Goal: Task Accomplishment & Management: Complete application form

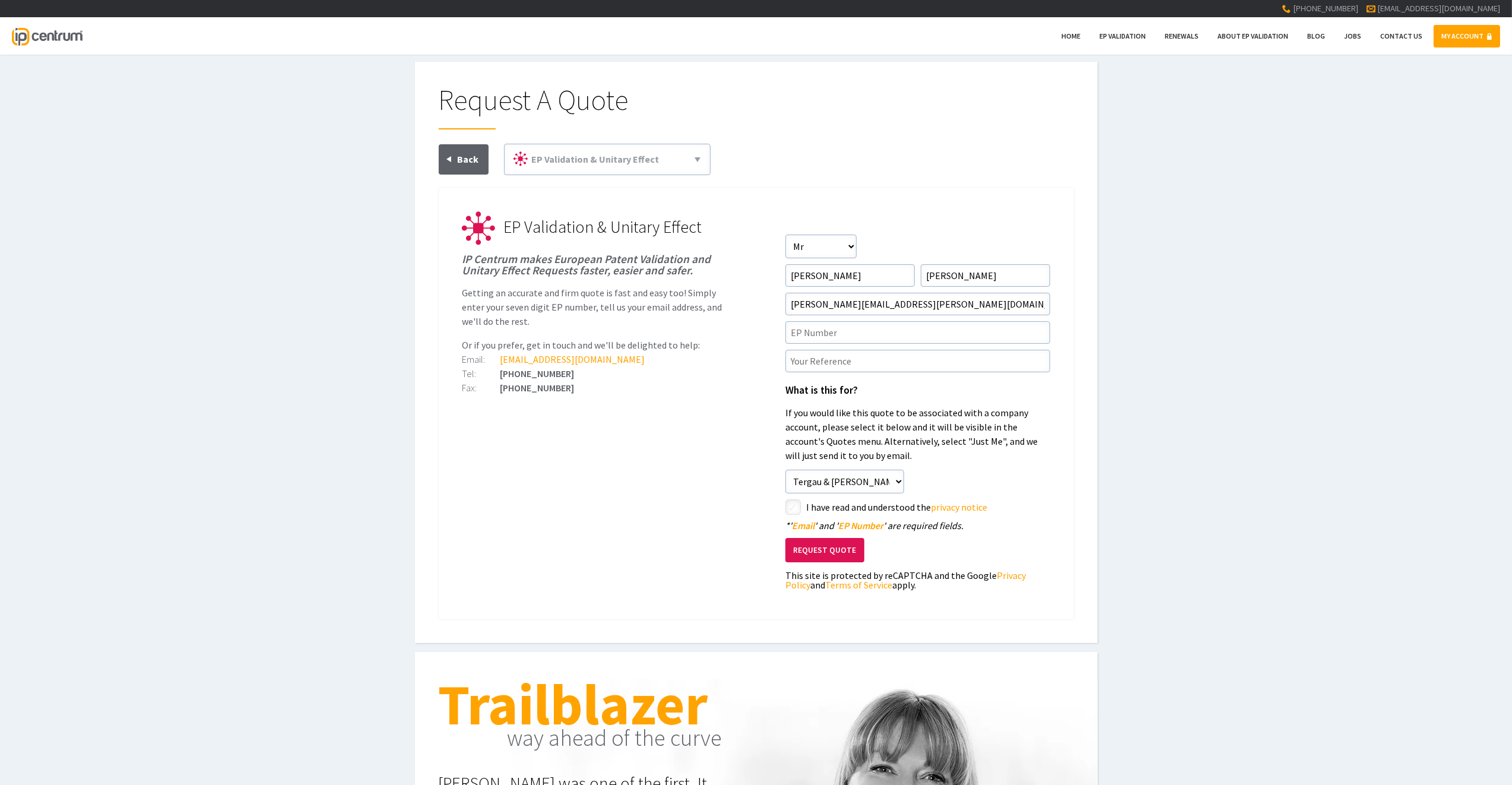
drag, startPoint x: 387, startPoint y: 343, endPoint x: 400, endPoint y: 342, distance: 13.0
click at [387, 343] on div "Request A Quote EP Validation & Unitary Effect 71(3) Claims Translations Unitar…" at bounding box center [756, 352] width 1512 height 582
click at [809, 334] on input"] "text" at bounding box center [918, 333] width 265 height 23
click at [808, 353] on input"] "text" at bounding box center [918, 361] width 265 height 23
paste input"] "P210204P-E"
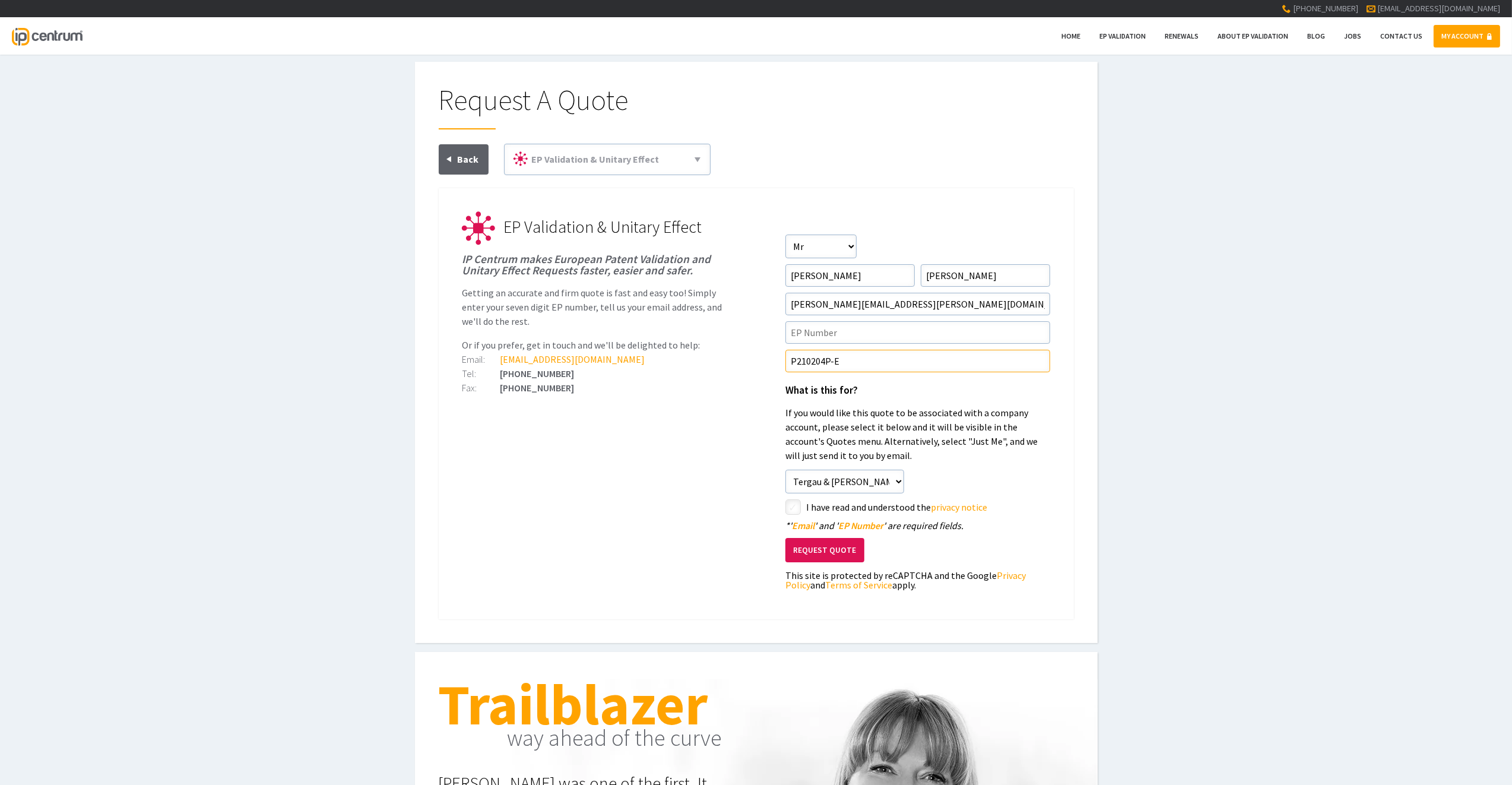
type input"] "P210204P-E"
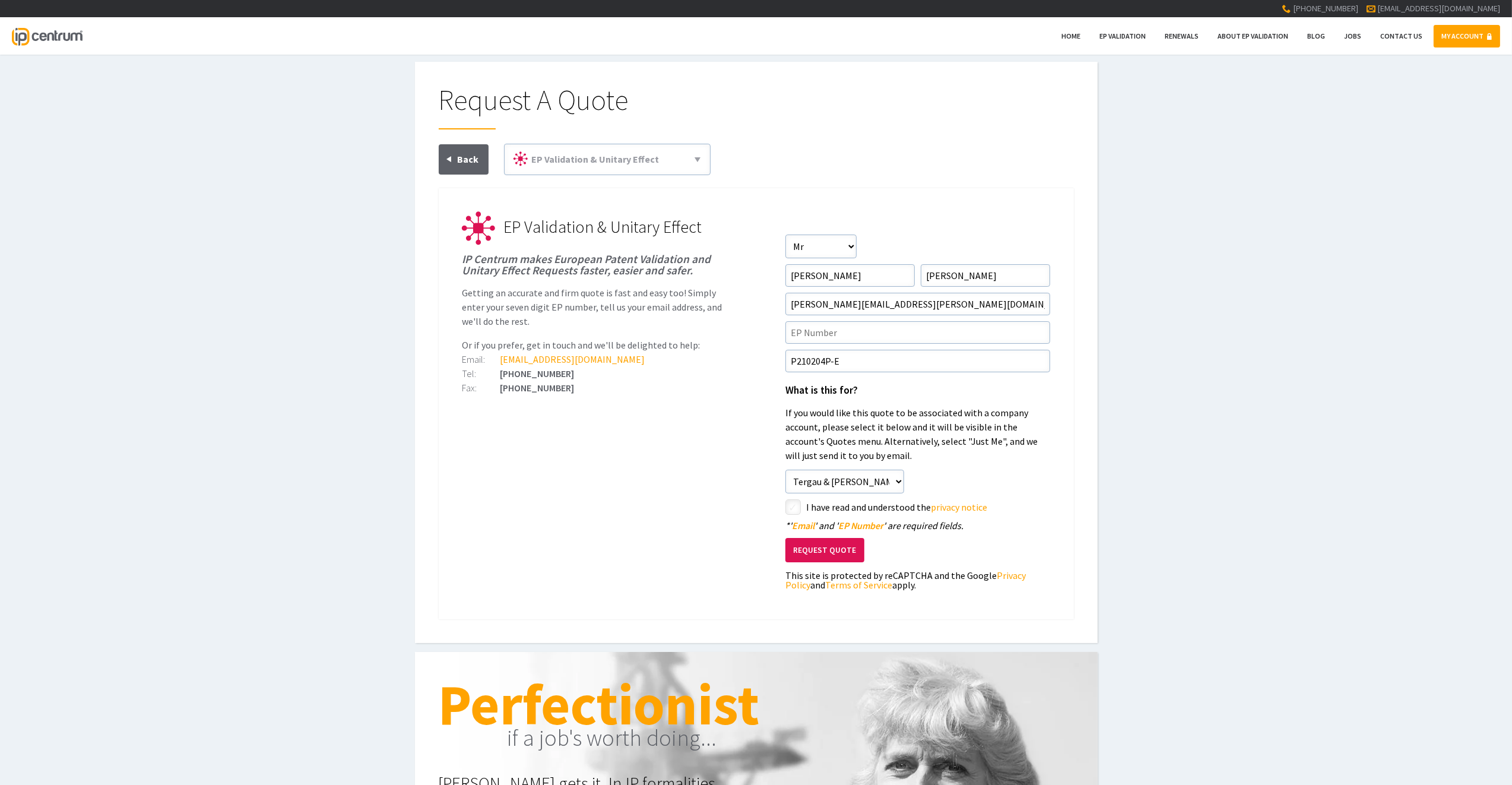
drag, startPoint x: 285, startPoint y: 410, endPoint x: 346, endPoint y: 409, distance: 61.0
click at [285, 410] on div "Request A Quote EP Validation & Unitary Effect 71(3) Claims Translations Unitar…" at bounding box center [756, 352] width 1512 height 582
click at [822, 334] on input"] "text" at bounding box center [918, 333] width 265 height 23
paste input"] "19878923.2"
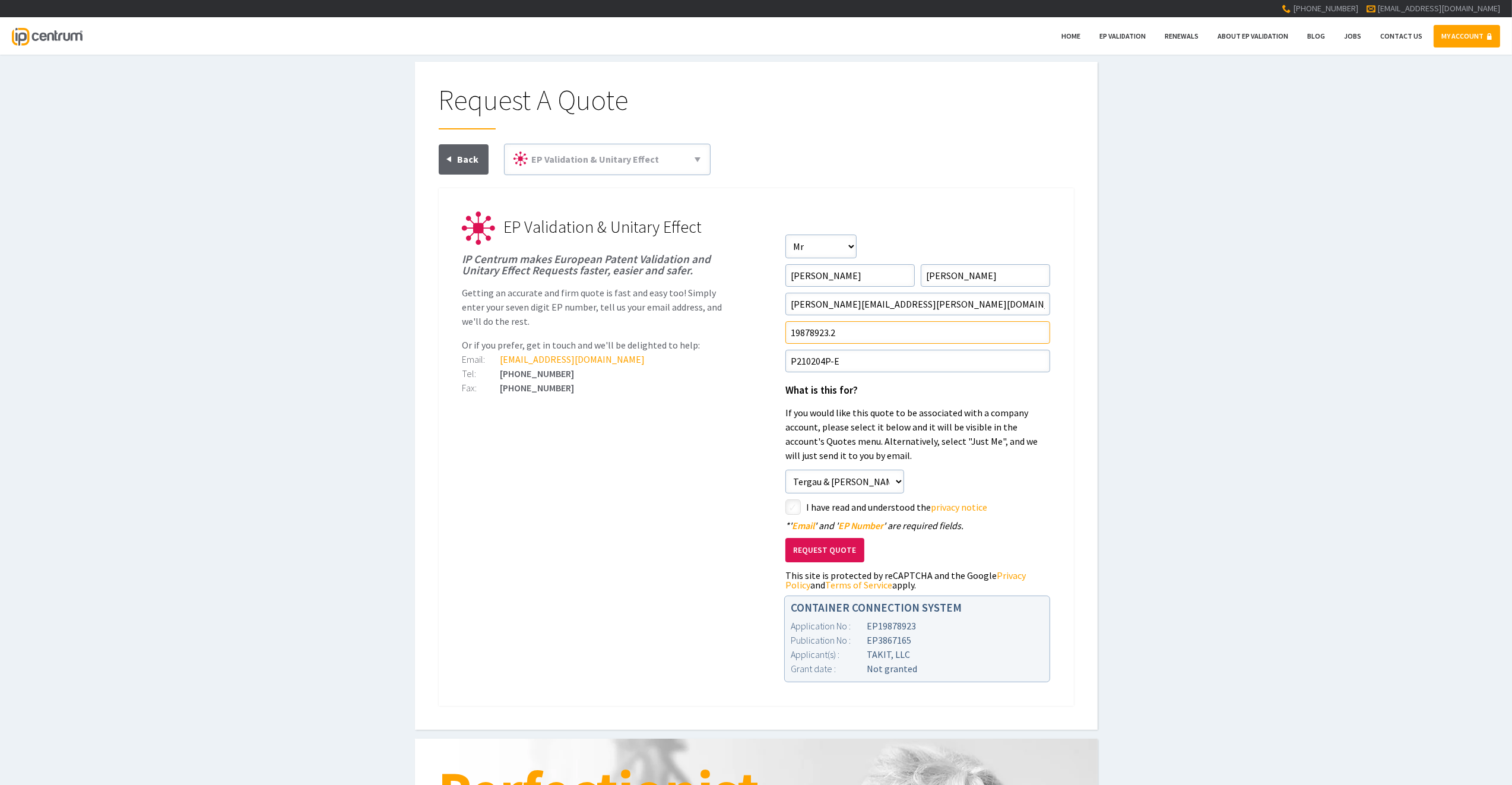
type input"] "19878923.2"
click at [792, 508] on input"] "checkbox" at bounding box center [795, 508] width 14 height 14
checkbox input"] "true"
click at [818, 552] on button "Request Quote" at bounding box center [826, 550] width 79 height 25
